Goal: Transaction & Acquisition: Purchase product/service

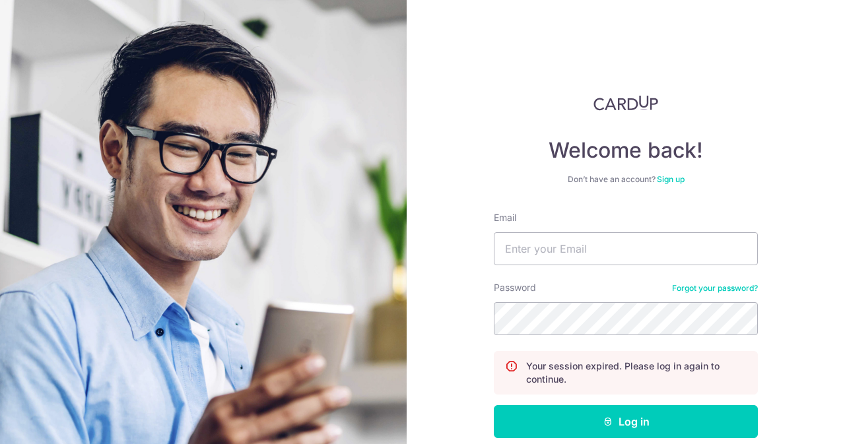
click at [551, 229] on div "Email" at bounding box center [626, 238] width 264 height 54
click at [546, 251] on input "Email" at bounding box center [626, 248] width 264 height 33
type input "contact@elijahpies.com.sg"
click at [494, 405] on button "Log in" at bounding box center [626, 421] width 264 height 33
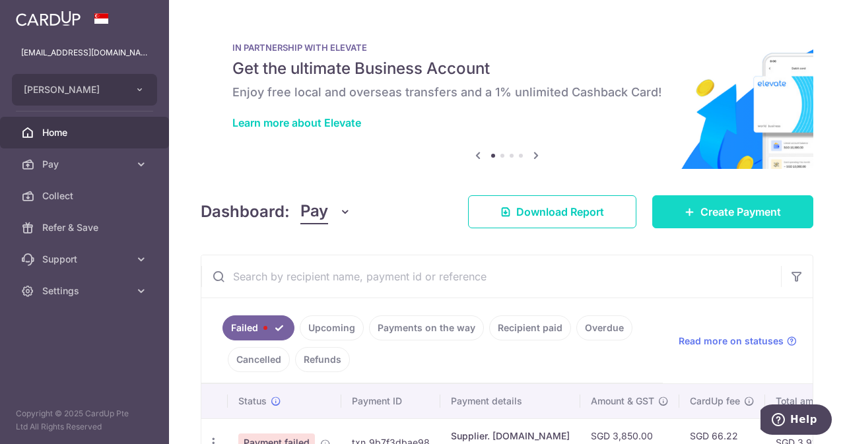
click at [703, 205] on span "Create Payment" at bounding box center [740, 212] width 80 height 16
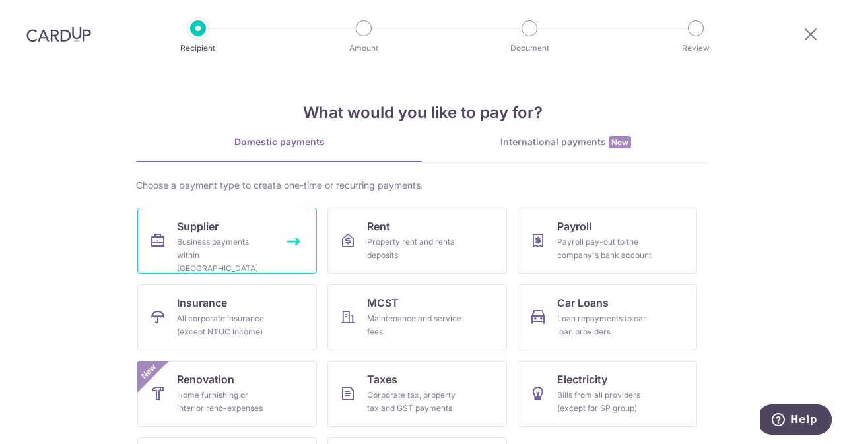
click at [214, 234] on link "Supplier Business payments within Singapore" at bounding box center [226, 241] width 179 height 66
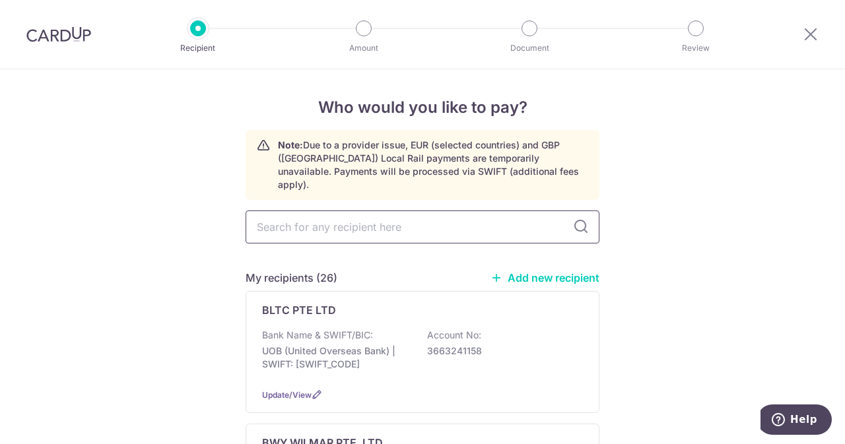
click at [389, 210] on input "text" at bounding box center [422, 226] width 354 height 33
type input "uni"
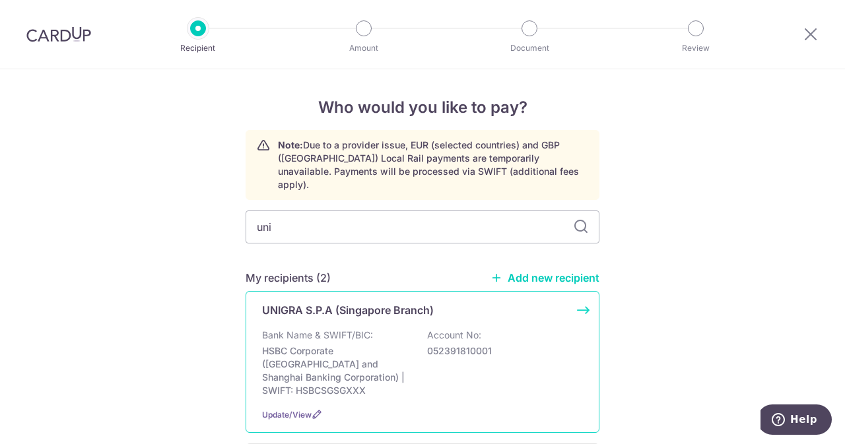
click at [339, 329] on p "Bank Name & SWIFT/BIC:" at bounding box center [317, 335] width 111 height 13
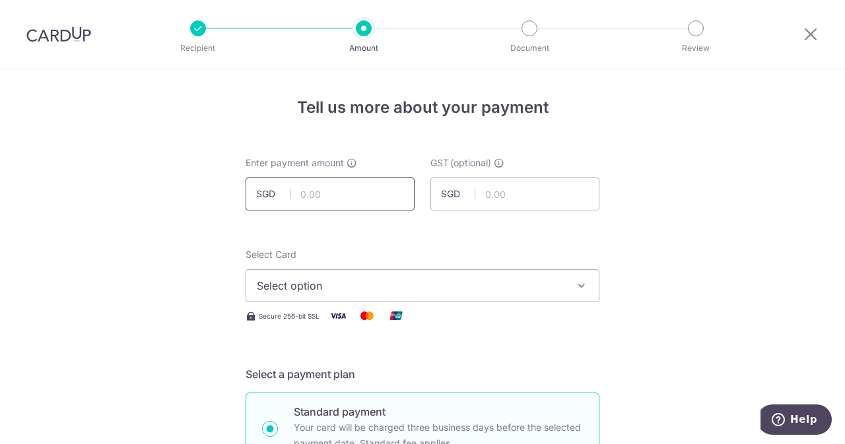
click at [330, 196] on input "text" at bounding box center [329, 193] width 169 height 33
type input "640.00"
type input "57.60"
click at [389, 286] on span "Select option" at bounding box center [410, 286] width 307 height 16
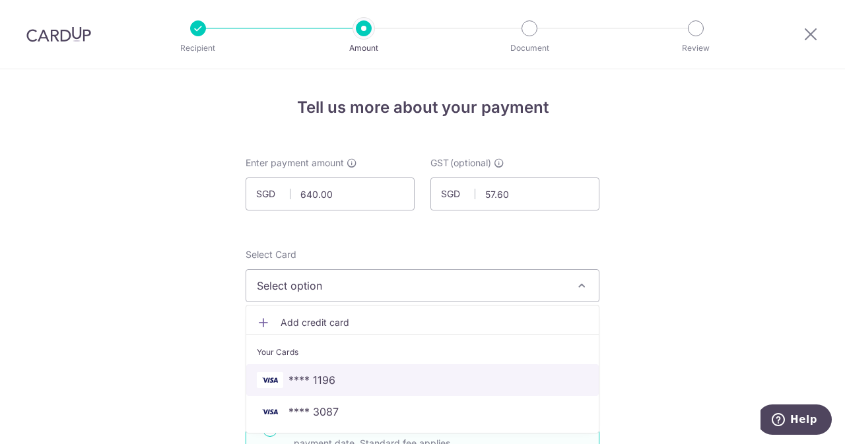
click at [312, 373] on span "**** 1196" at bounding box center [311, 380] width 47 height 16
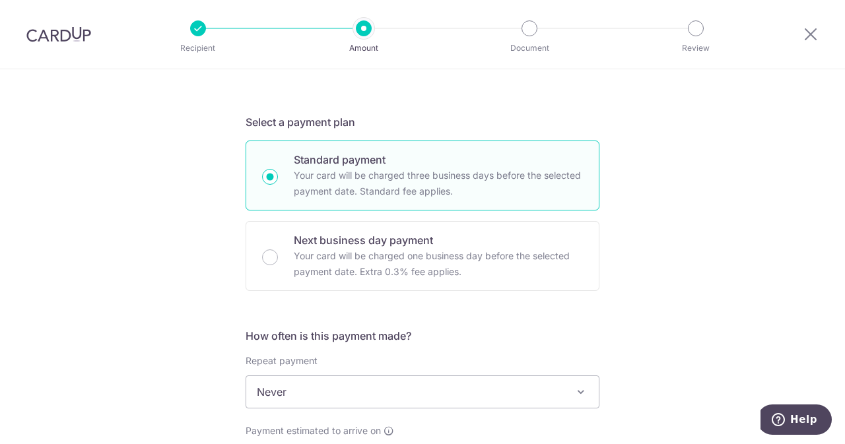
scroll to position [412, 0]
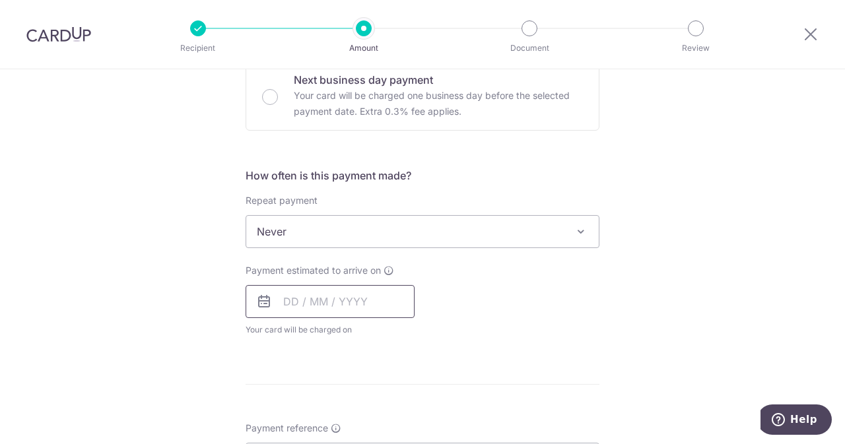
click at [340, 313] on input "text" at bounding box center [329, 301] width 169 height 33
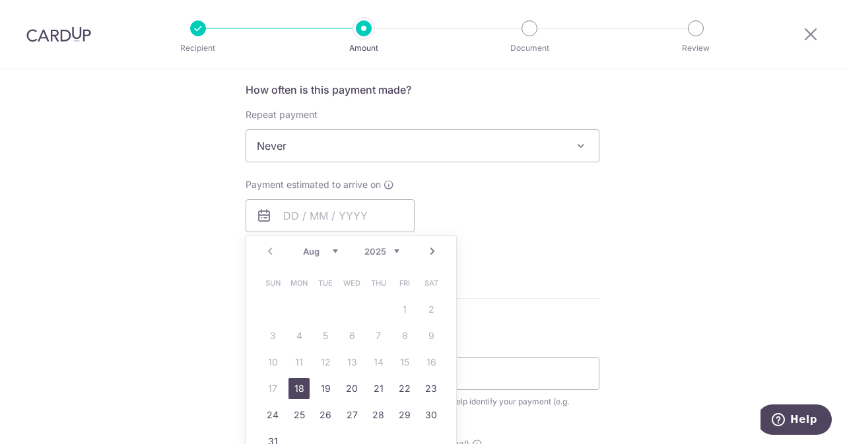
click at [292, 390] on link "18" at bounding box center [298, 388] width 21 height 21
type input "18/08/2025"
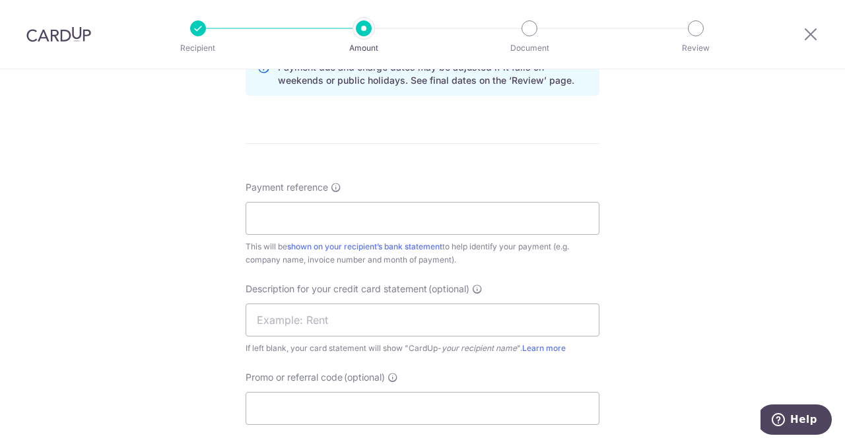
scroll to position [708, 0]
click at [429, 218] on input "Payment reference" at bounding box center [422, 217] width 354 height 33
paste input "1742512278"
drag, startPoint x: 391, startPoint y: 217, endPoint x: 315, endPoint y: 220, distance: 75.3
click at [315, 220] on input "ELIJAHPIES 1742512278" at bounding box center [422, 217] width 354 height 33
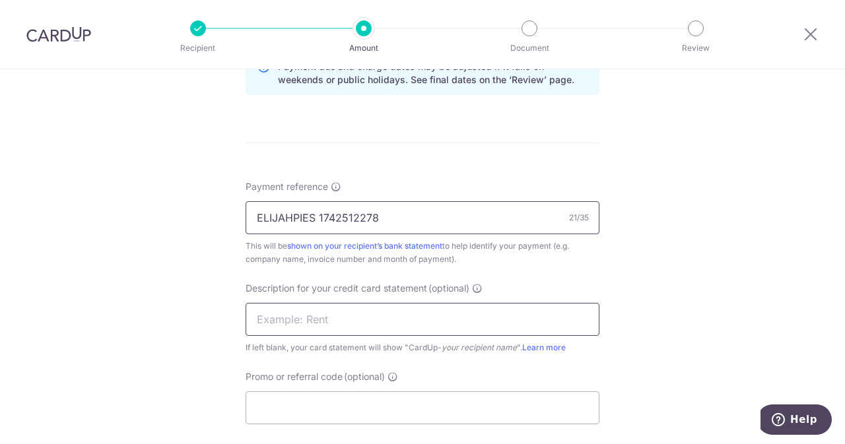
type input "ELIJAHPIES 1742512278"
click at [277, 332] on input "text" at bounding box center [422, 319] width 354 height 33
paste input "1742512278"
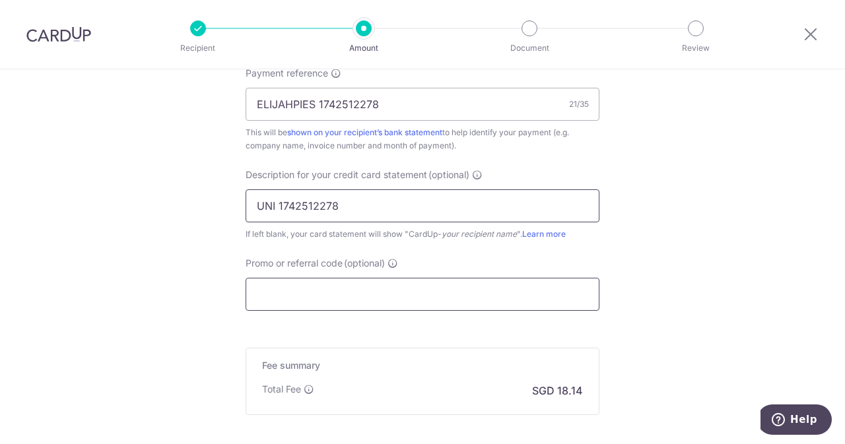
type input "UNI 1742512278"
click at [333, 295] on input "Promo or referral code (optional)" at bounding box center [422, 294] width 354 height 33
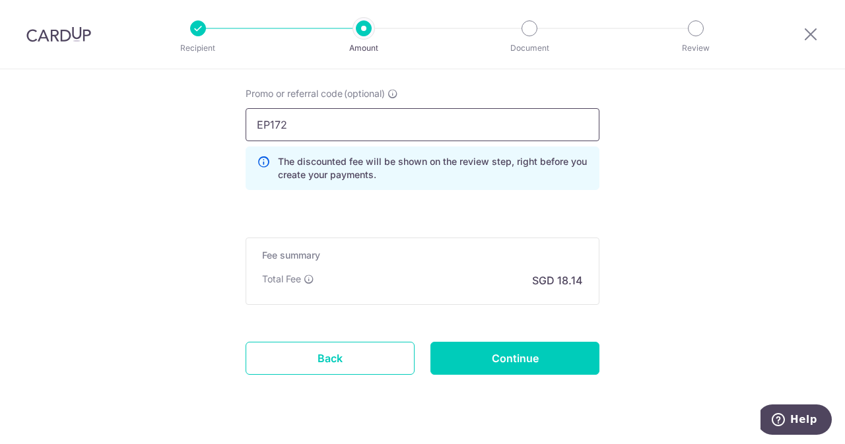
scroll to position [992, 0]
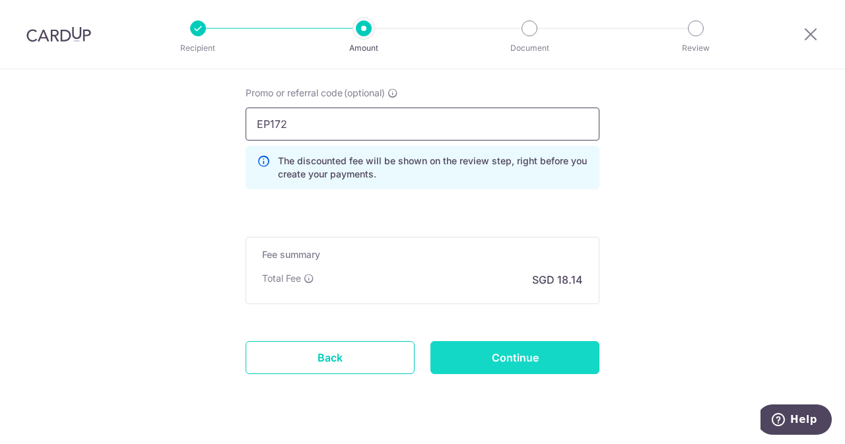
type input "EP172"
click at [517, 355] on input "Continue" at bounding box center [514, 357] width 169 height 33
type input "Create Schedule"
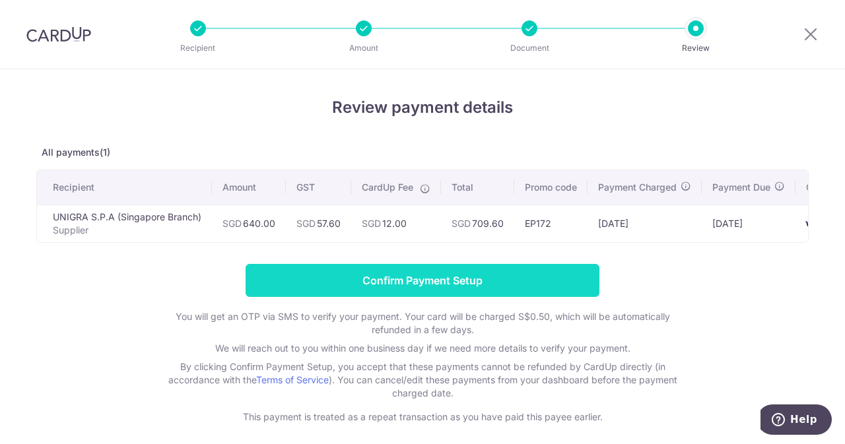
click at [470, 282] on input "Confirm Payment Setup" at bounding box center [422, 280] width 354 height 33
